Goal: Navigation & Orientation: Find specific page/section

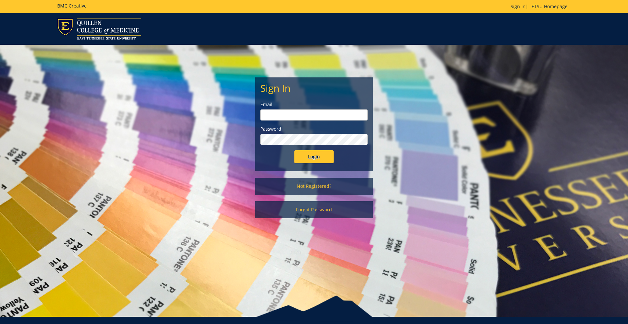
type input "[EMAIL_ADDRESS][DOMAIN_NAME]"
click at [306, 158] on input "Login" at bounding box center [313, 156] width 39 height 13
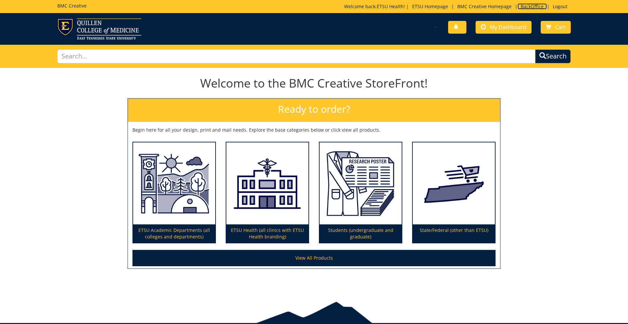
click at [519, 6] on link "BackOffice" at bounding box center [531, 6] width 29 height 6
